Goal: Book appointment/travel/reservation

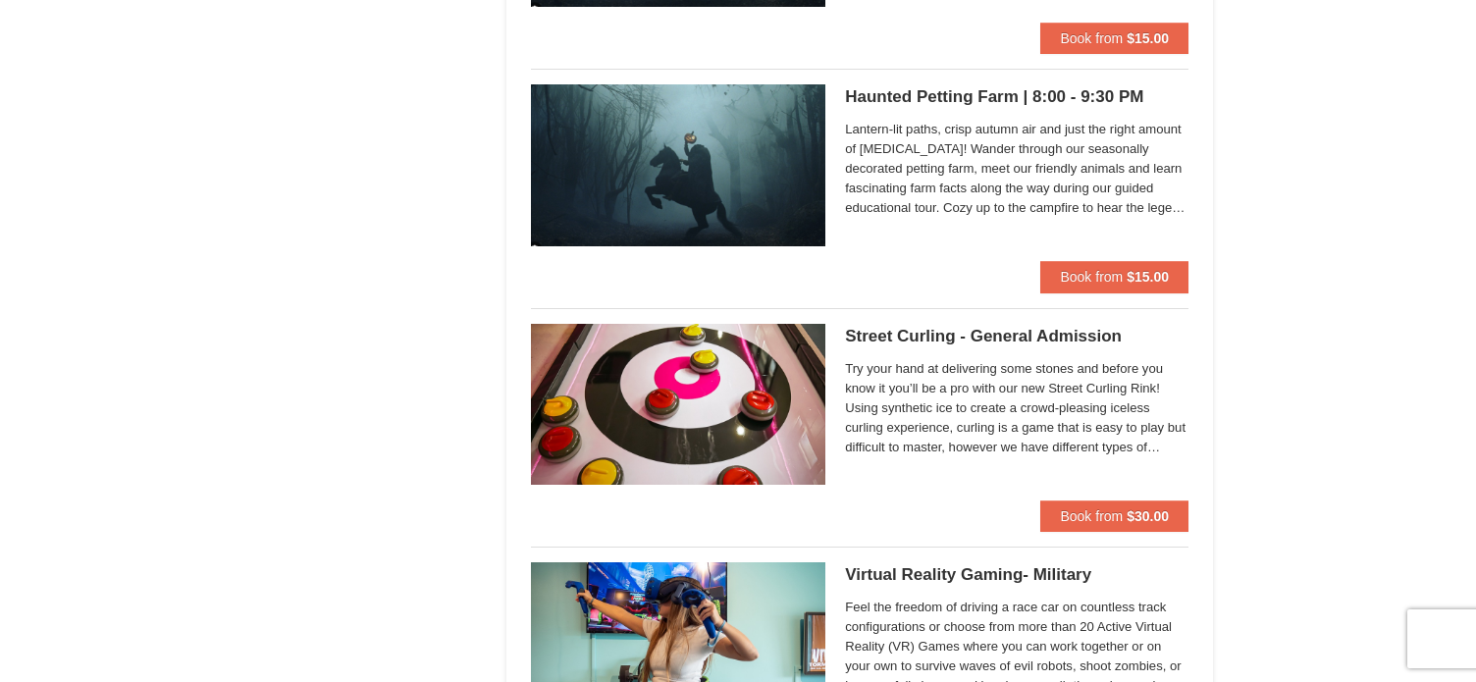
scroll to position [3239, 0]
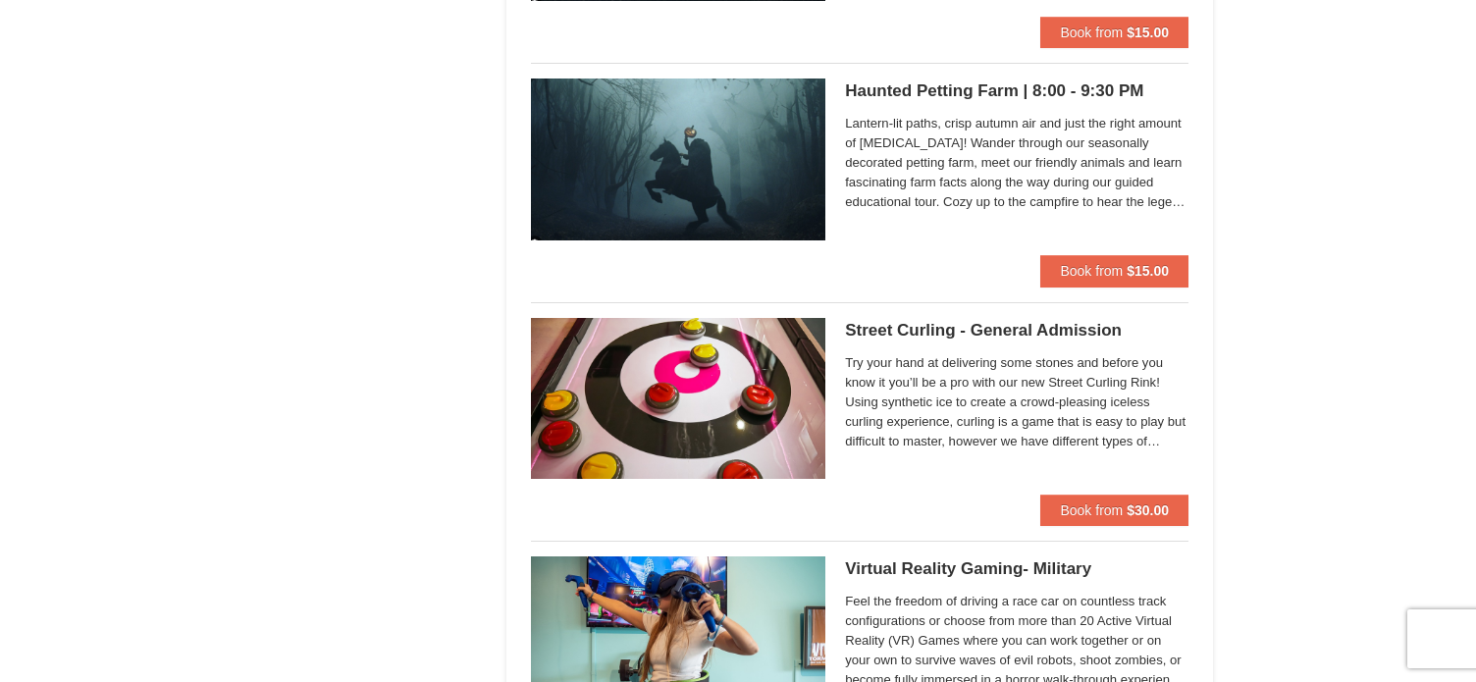
click at [944, 325] on h5 "Street Curling - General Admission [GEOGRAPHIC_DATA] Curling" at bounding box center [1017, 331] width 344 height 20
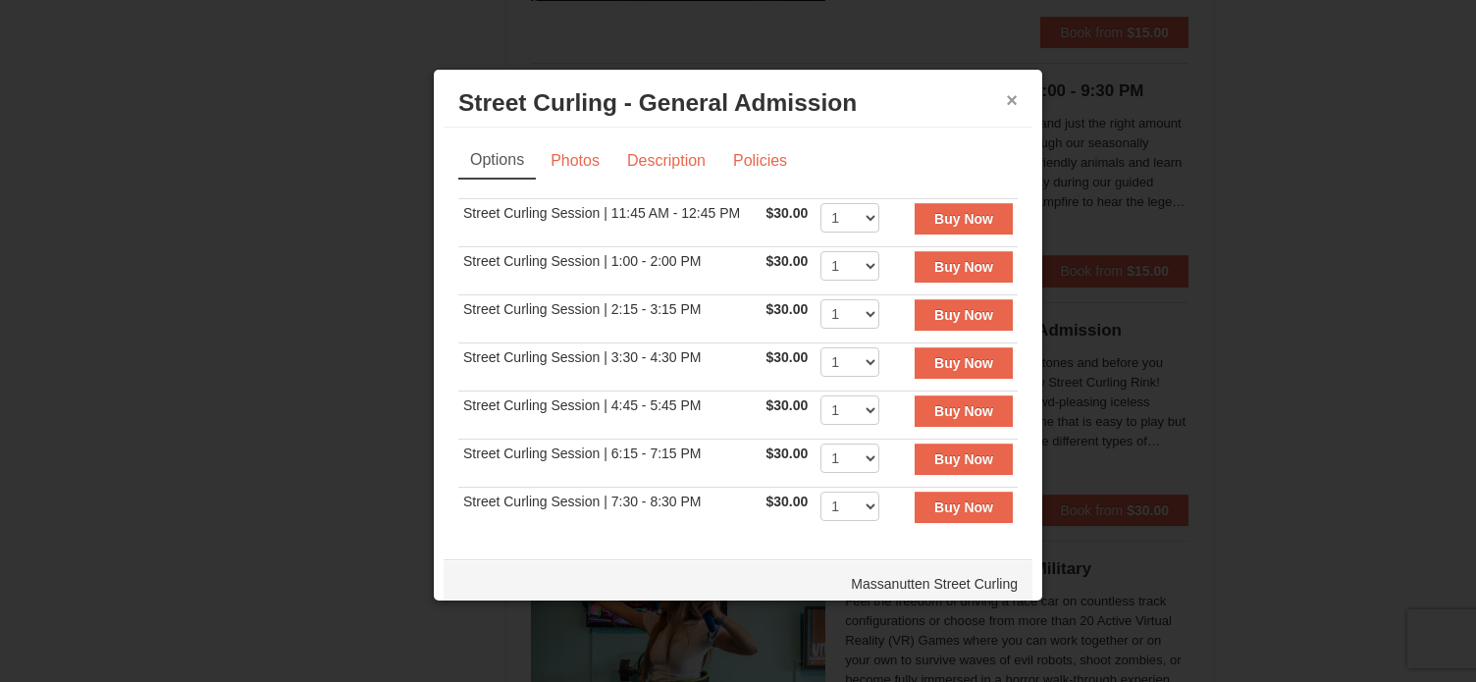
click at [1006, 103] on button "×" at bounding box center [1012, 100] width 12 height 20
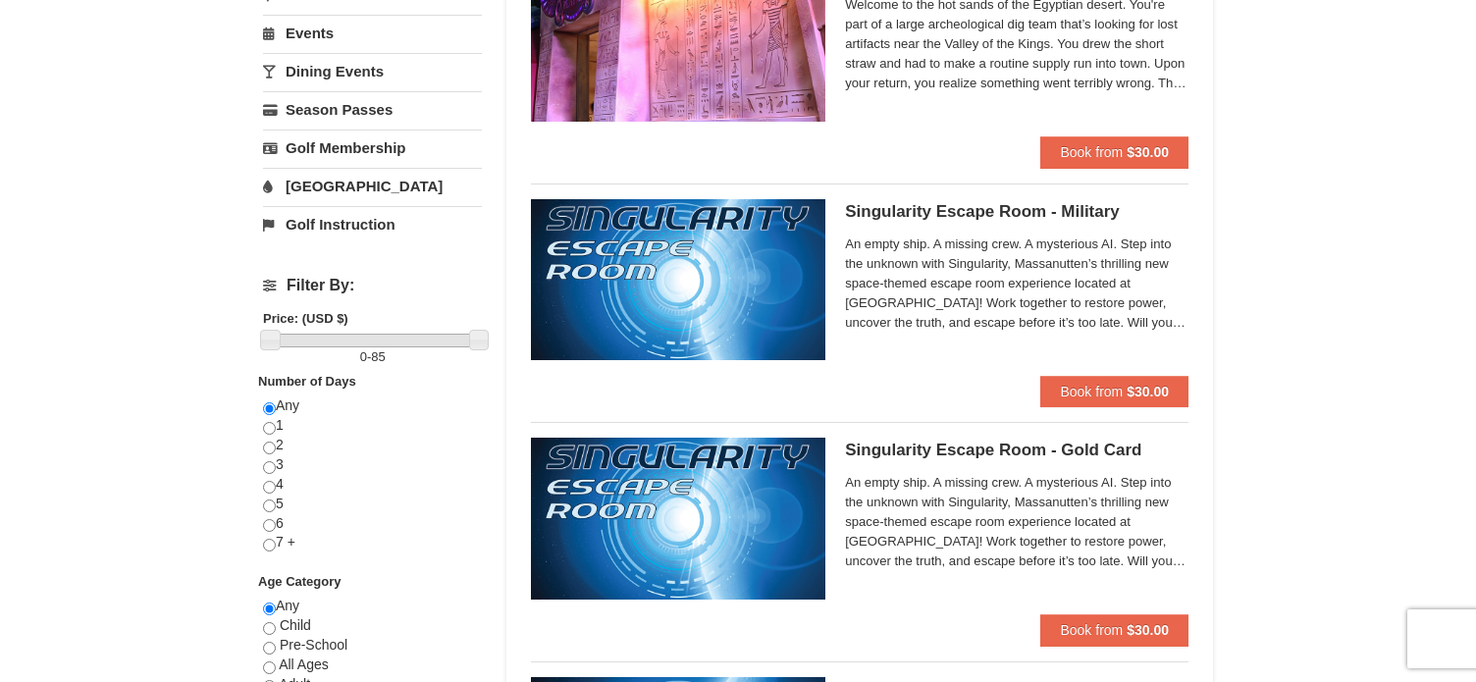
scroll to position [0, 0]
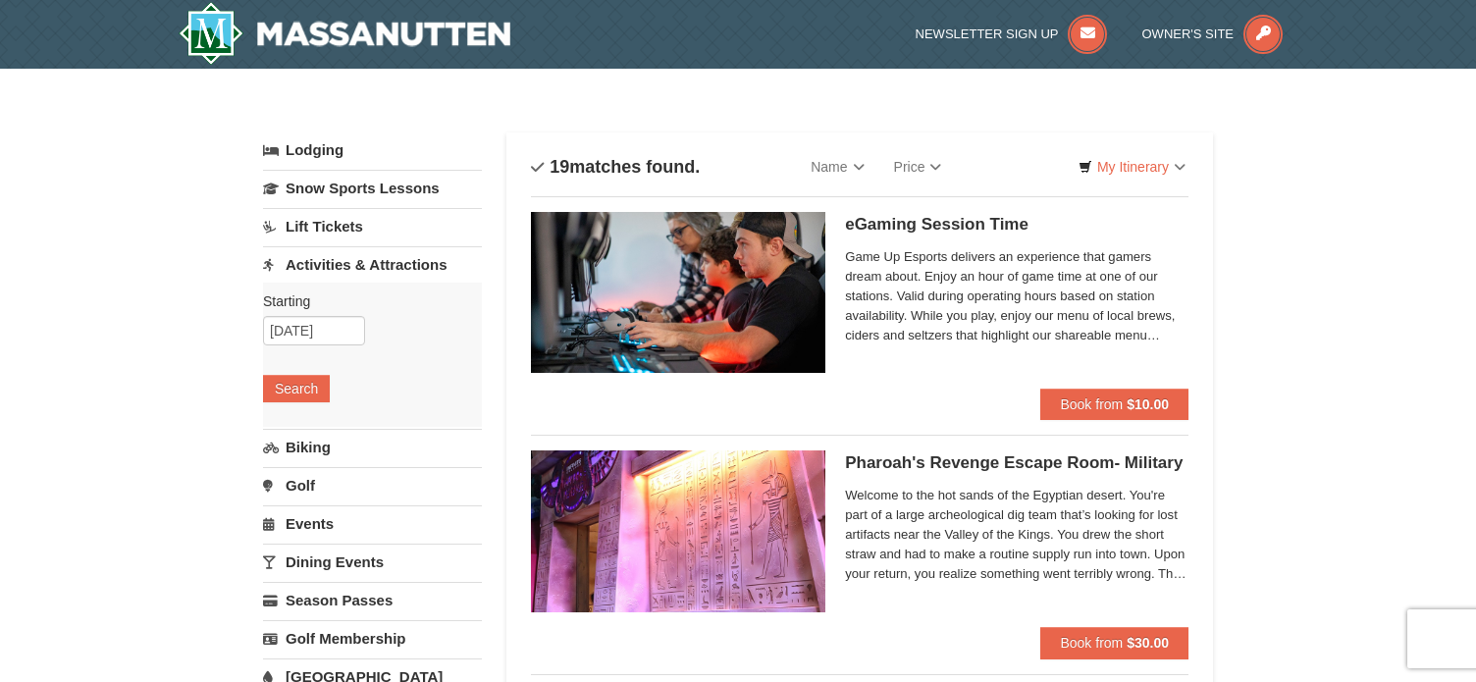
click at [338, 569] on link "Dining Events" at bounding box center [372, 562] width 219 height 36
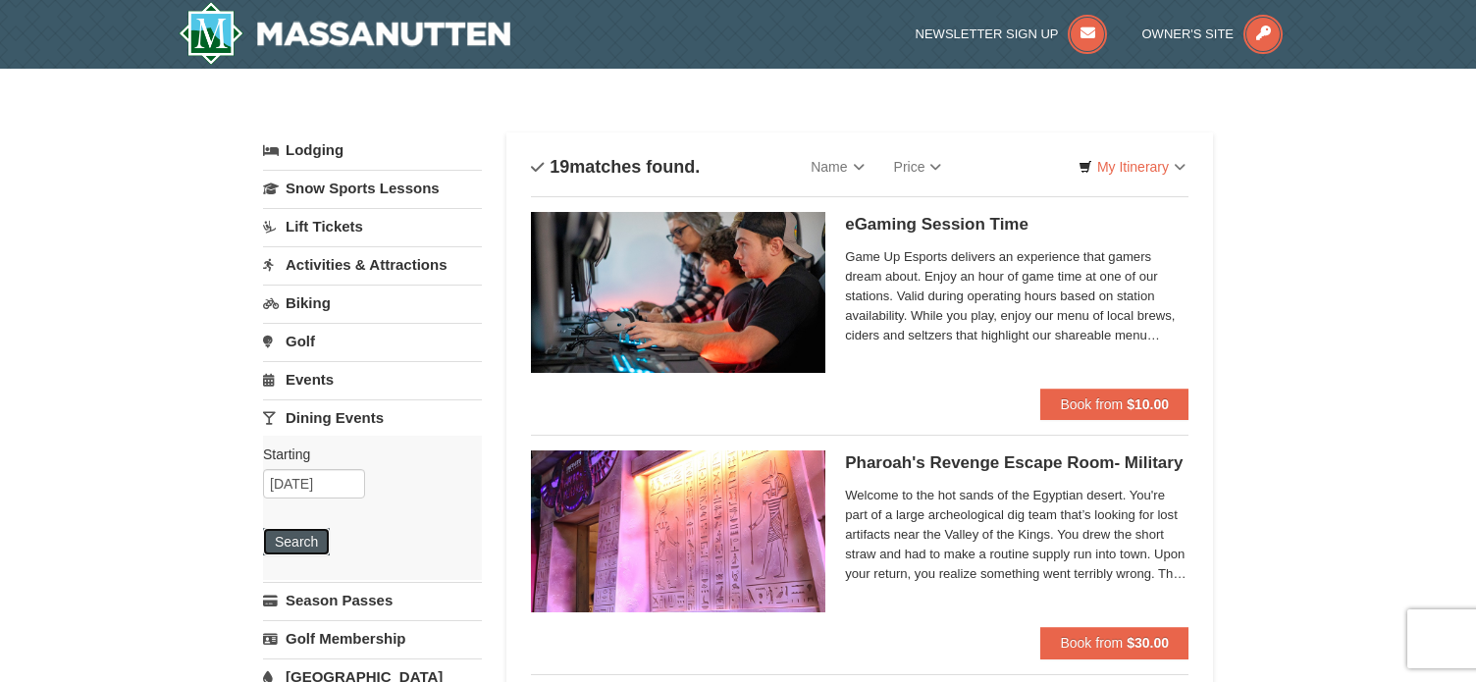
click at [313, 543] on button "Search" at bounding box center [296, 541] width 67 height 27
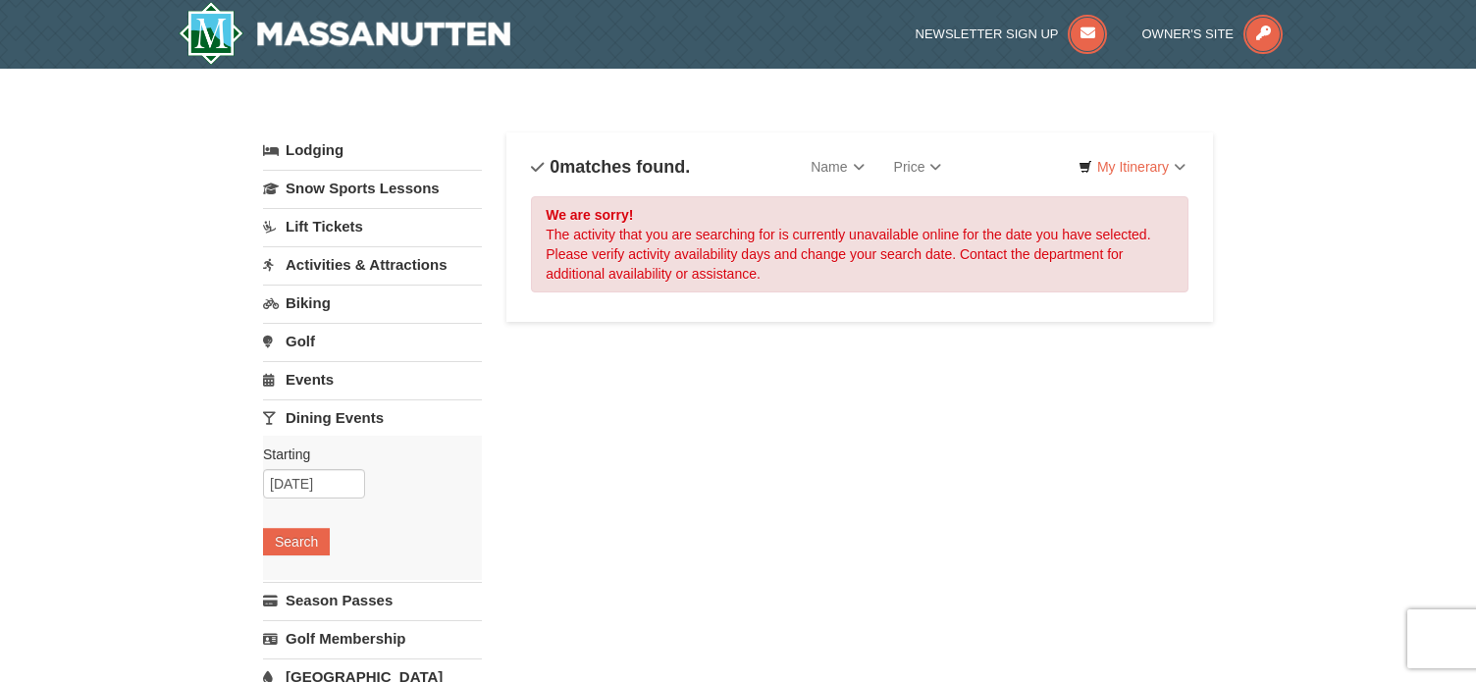
click at [316, 381] on link "Events" at bounding box center [372, 379] width 219 height 36
click at [294, 504] on button "Search" at bounding box center [296, 503] width 67 height 27
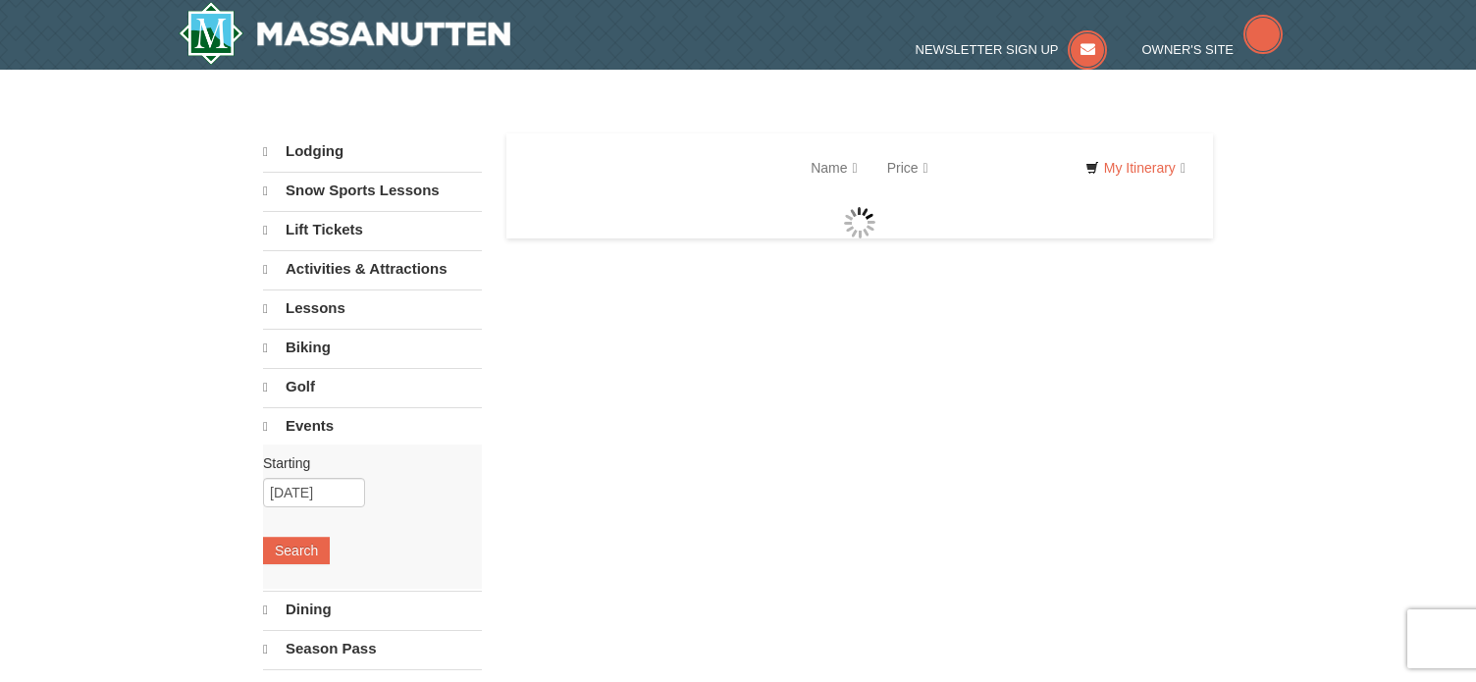
select select "9"
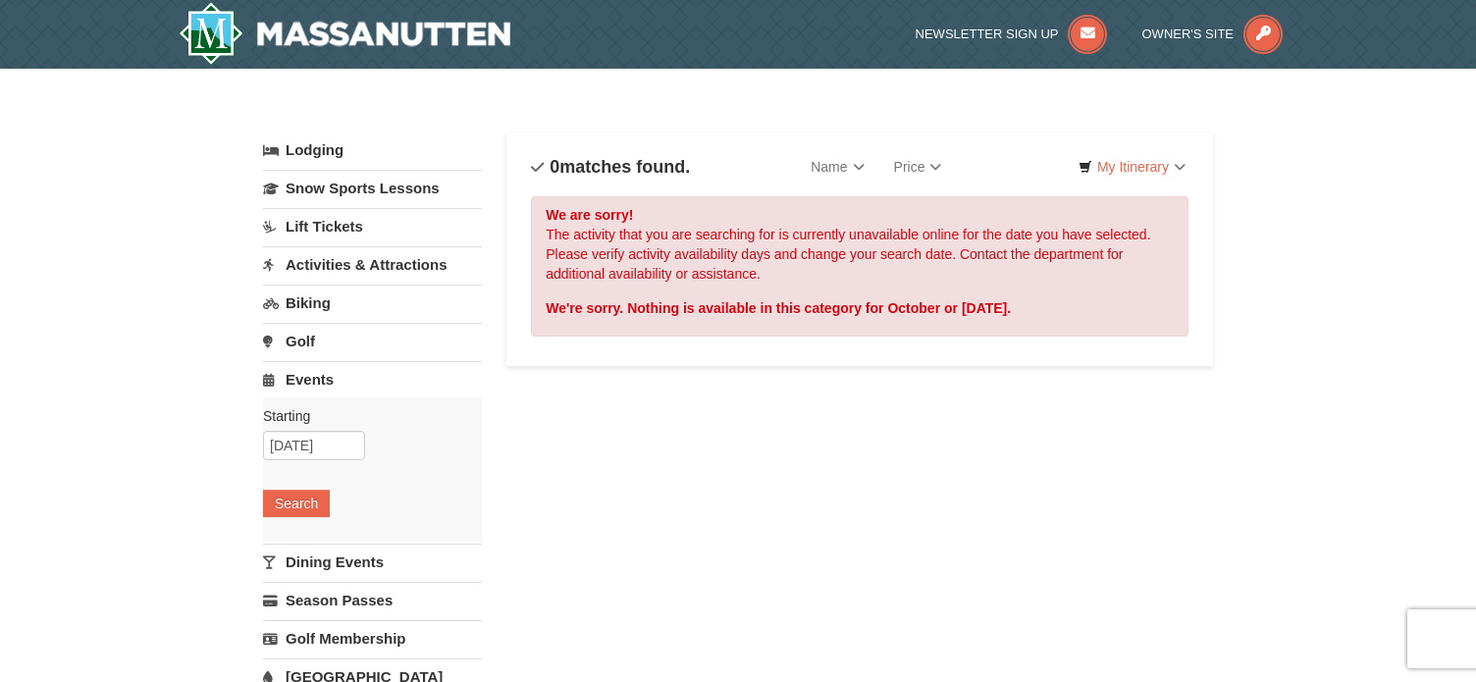
click at [327, 270] on link "Activities & Attractions" at bounding box center [372, 264] width 219 height 36
click at [299, 393] on button "Search" at bounding box center [296, 388] width 67 height 27
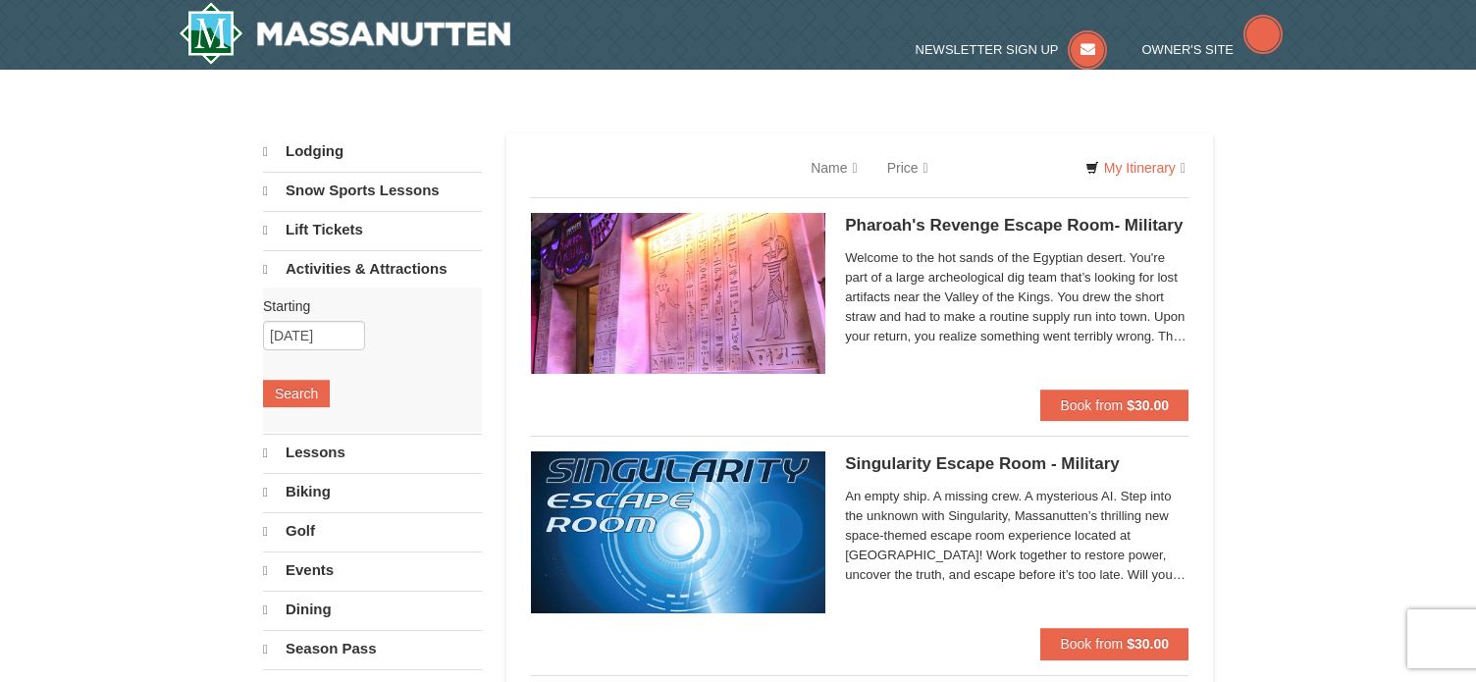
select select "9"
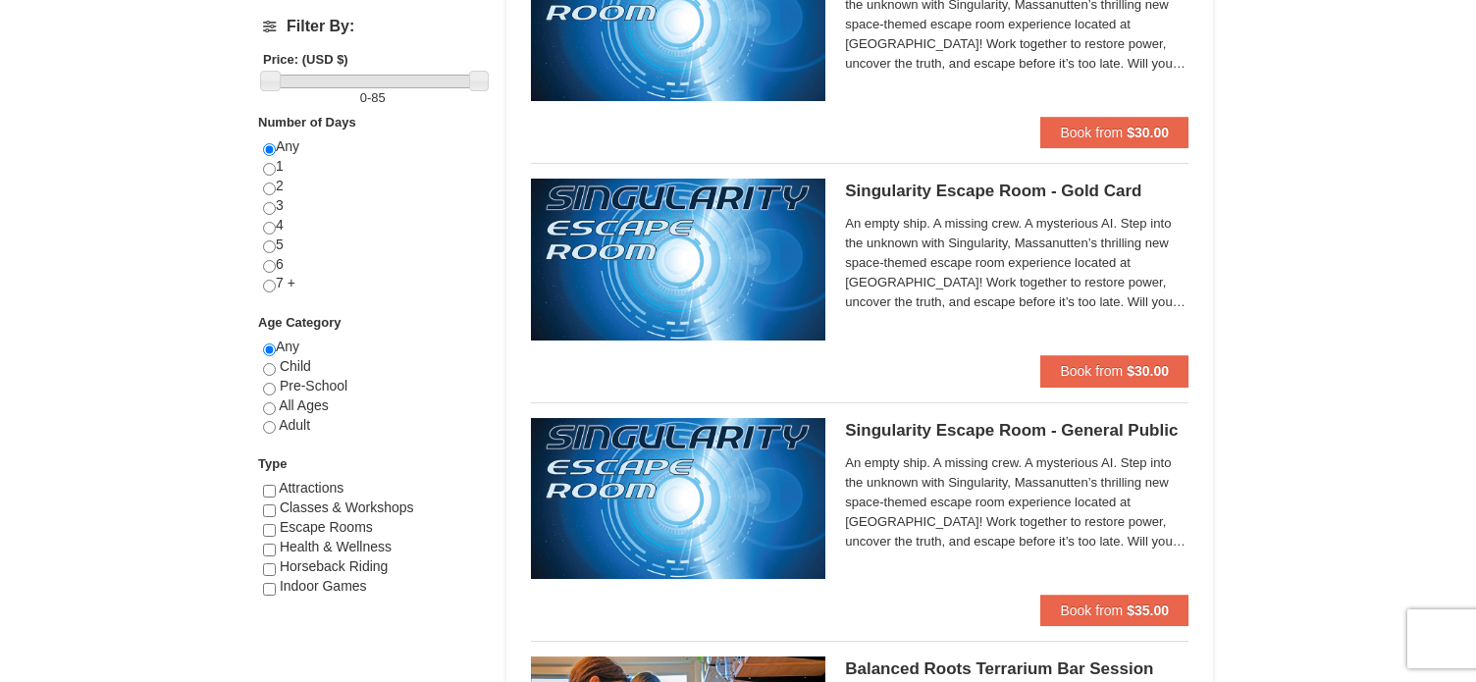
scroll to position [687, 0]
